Goal: Check status: Check status

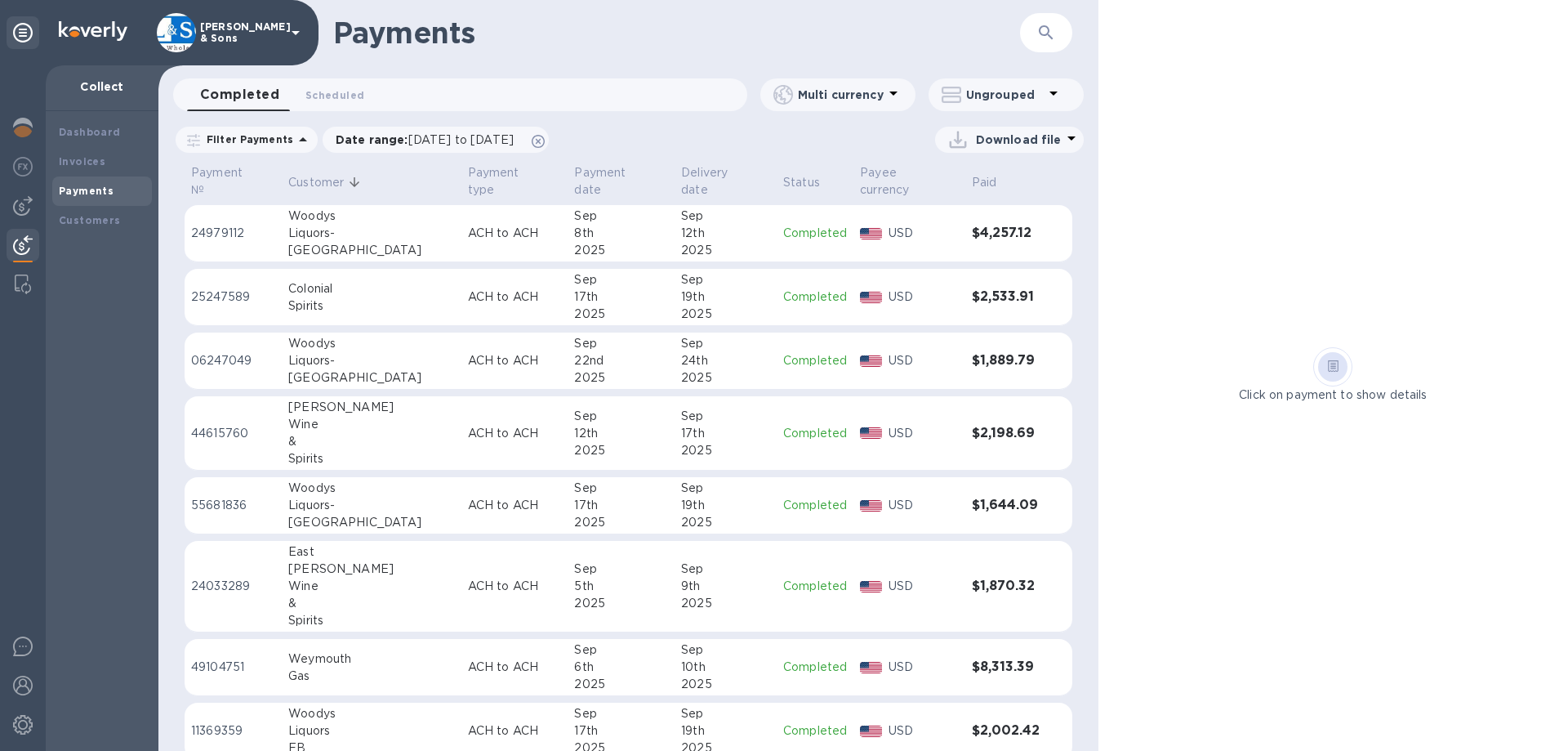
scroll to position [654, 0]
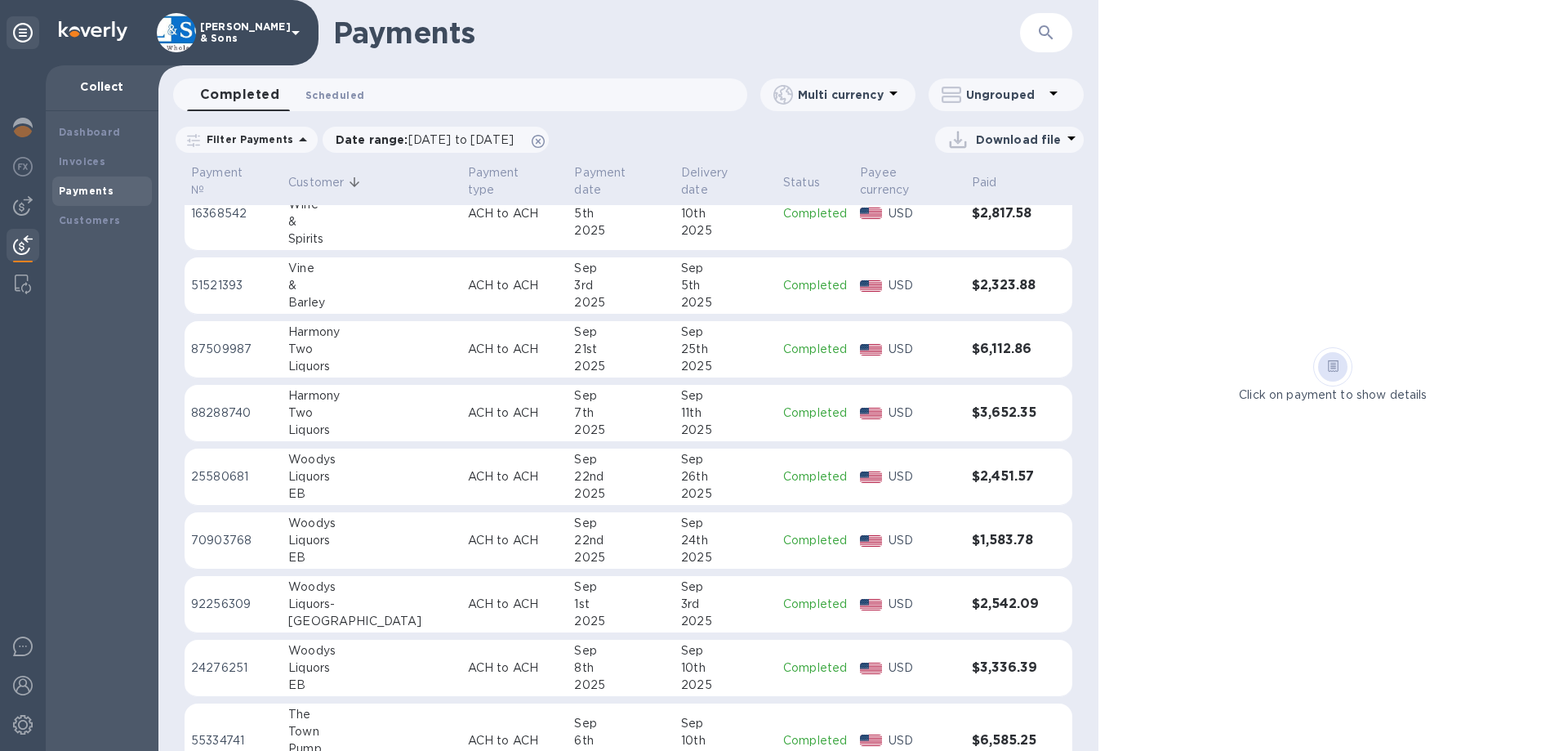
click at [337, 89] on span "Scheduled 0" at bounding box center [334, 96] width 59 height 18
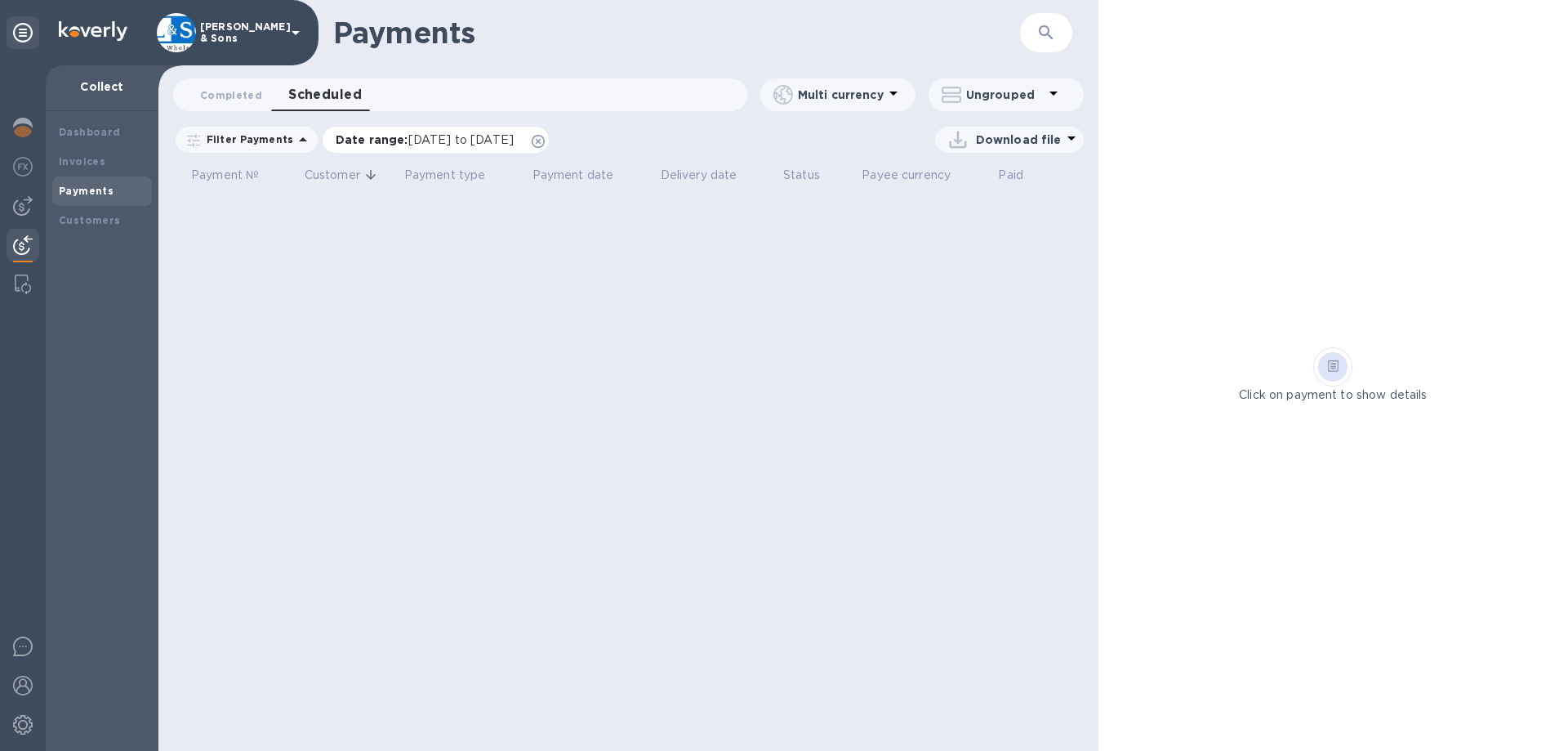
click at [545, 142] on icon at bounding box center [538, 141] width 13 height 13
click at [676, 125] on div "Filter Payments Download file" at bounding box center [628, 142] width 940 height 38
click at [114, 146] on div "Dashboard Invoices Payments Customers" at bounding box center [103, 176] width 100 height 118
click at [121, 170] on div "Invoices" at bounding box center [103, 162] width 100 height 30
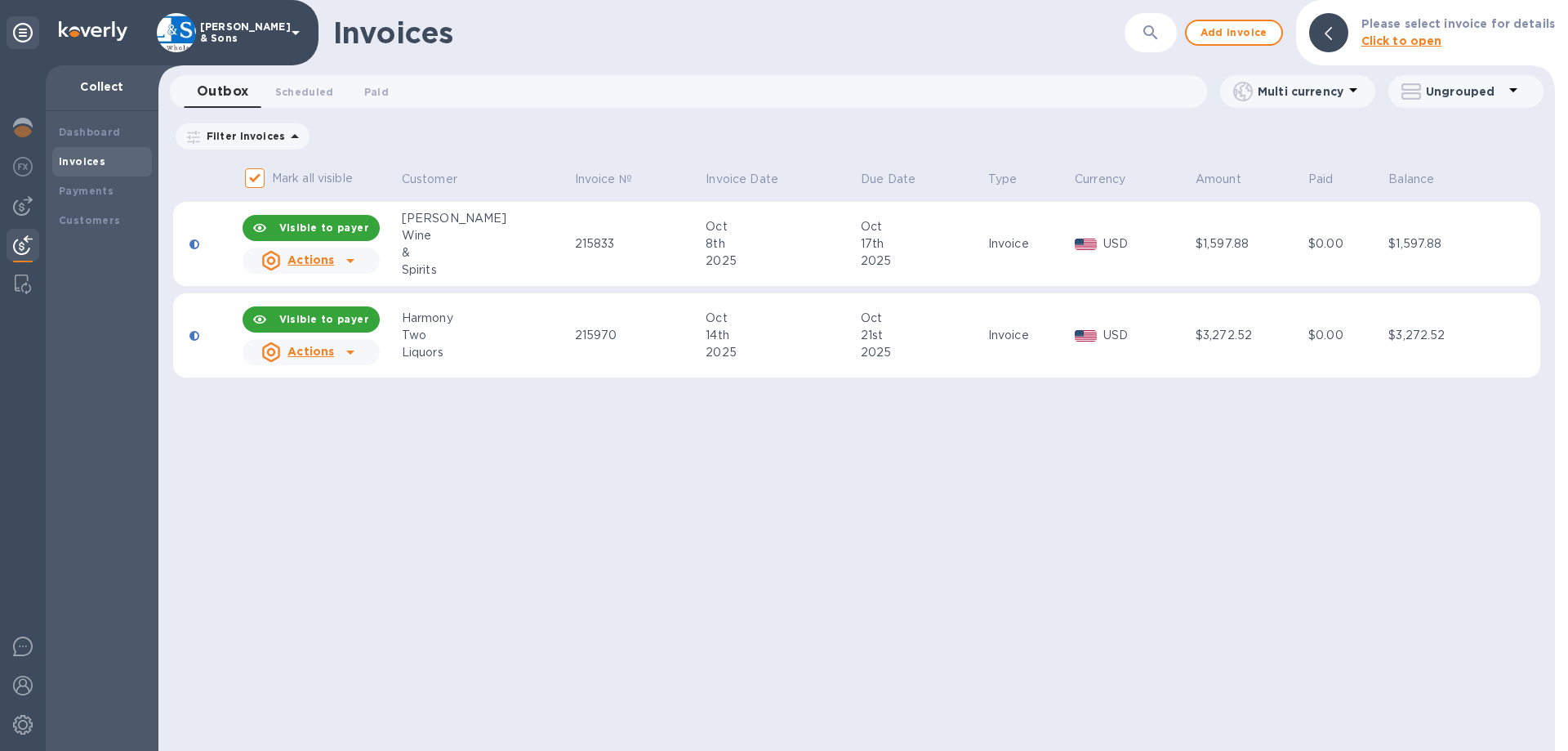
click at [512, 558] on div "Invoices ​ Add invoice Please select invoice for details Click to open Outbox 0…" at bounding box center [857, 376] width 1397 height 751
